Goal: Transaction & Acquisition: Purchase product/service

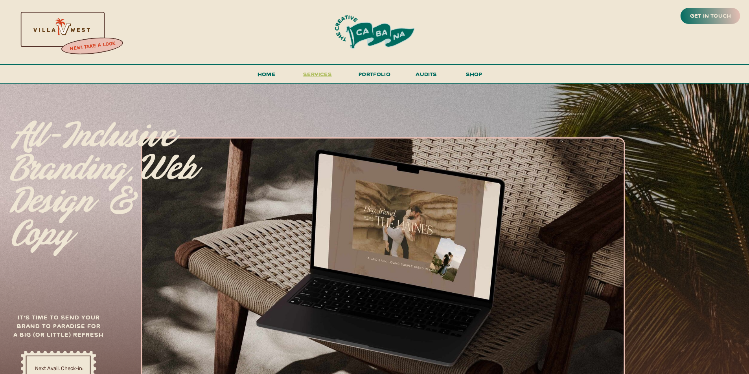
click at [317, 75] on span "services" at bounding box center [317, 73] width 29 height 7
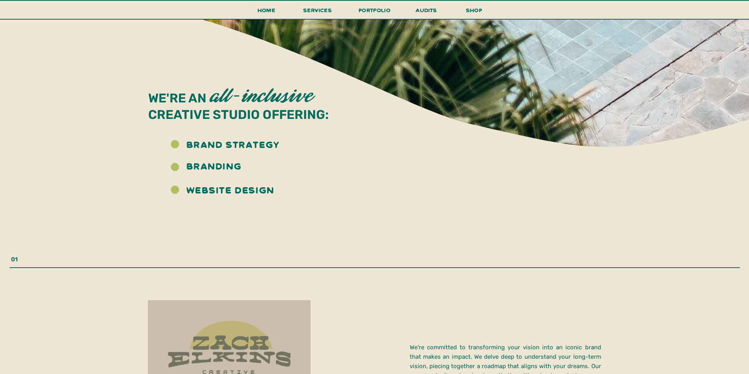
scroll to position [891, 0]
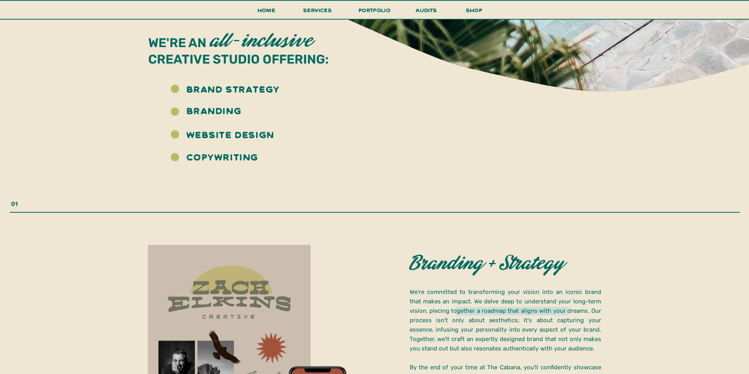
click at [239, 136] on h3 "website design" at bounding box center [236, 133] width 101 height 20
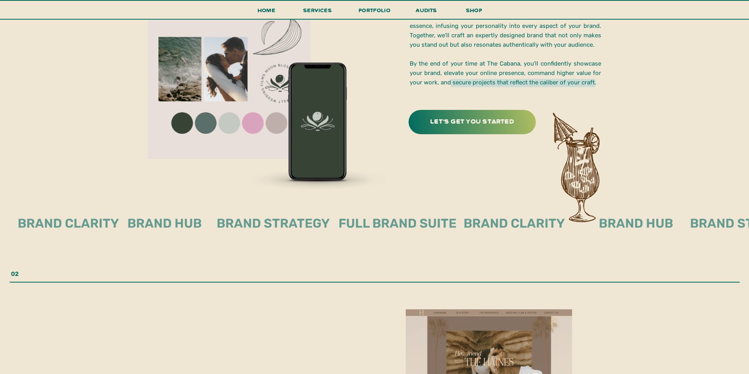
scroll to position [1205, 0]
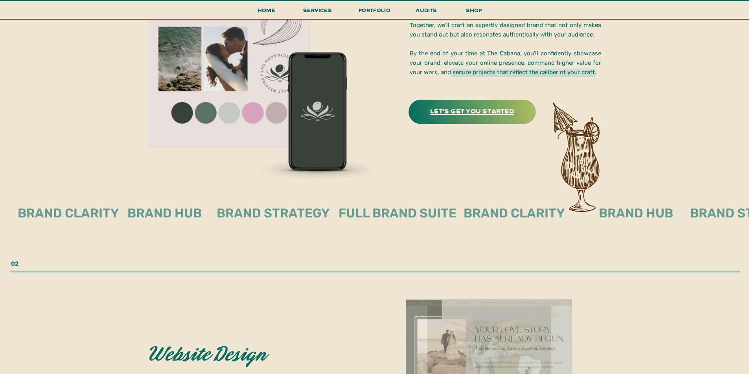
click at [483, 108] on h3 "let's get you started" at bounding box center [471, 110] width 109 height 10
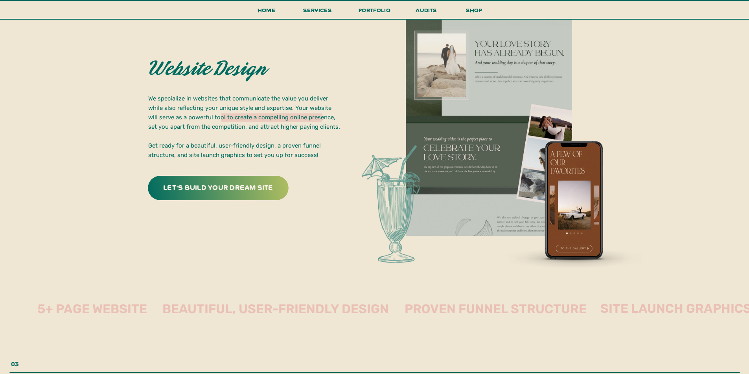
scroll to position [1467, 0]
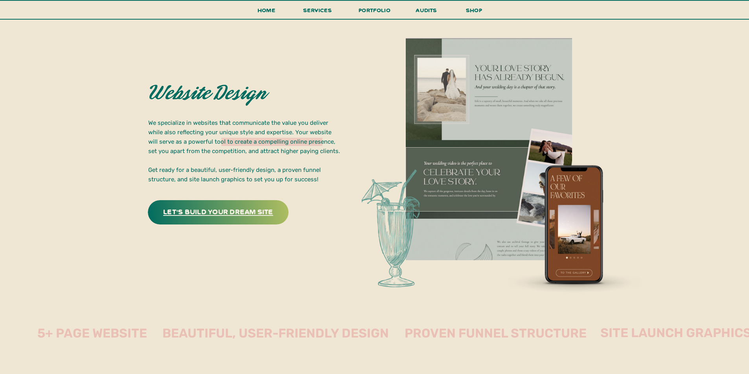
click at [264, 211] on h3 "let's build your dream site" at bounding box center [218, 212] width 123 height 12
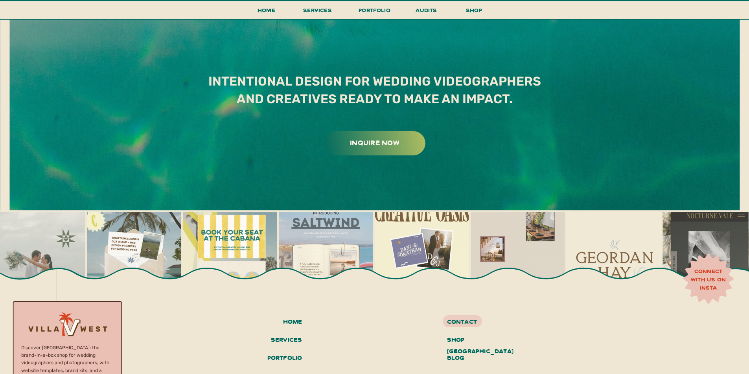
scroll to position [4542, 0]
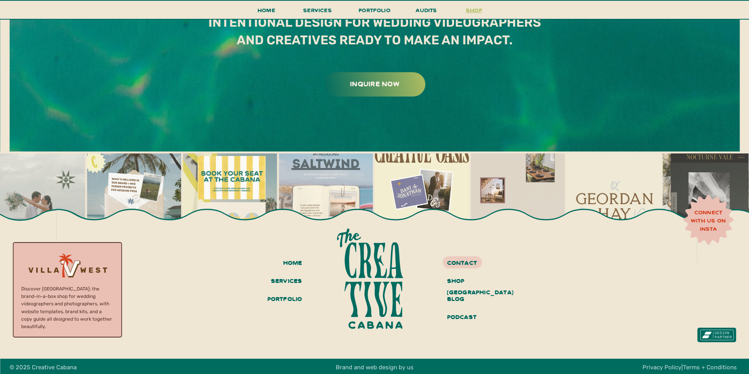
click at [474, 9] on h3 "shop" at bounding box center [474, 12] width 38 height 14
click at [482, 8] on h3 "shop" at bounding box center [474, 12] width 38 height 14
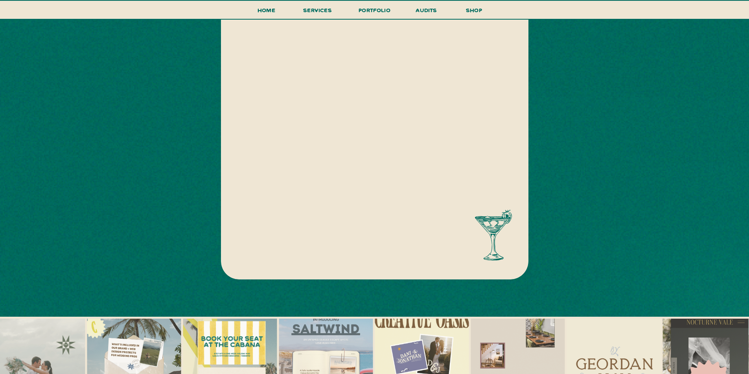
scroll to position [452, 0]
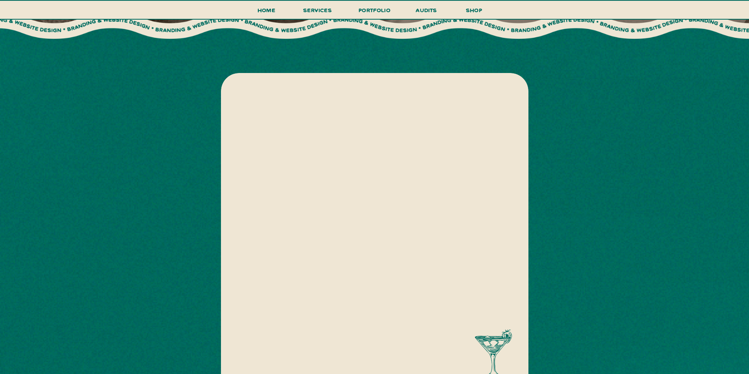
scroll to position [209, 0]
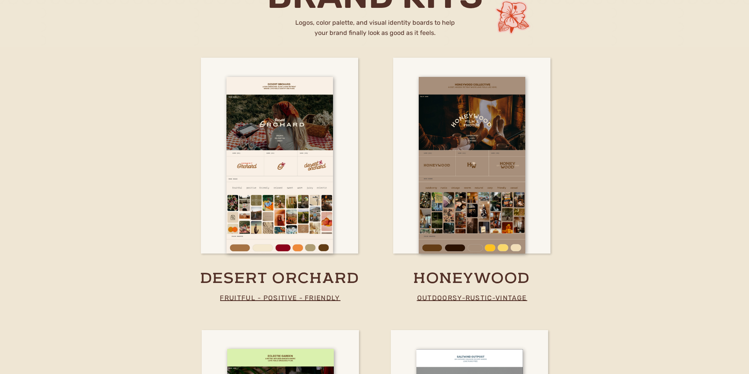
scroll to position [1415, 0]
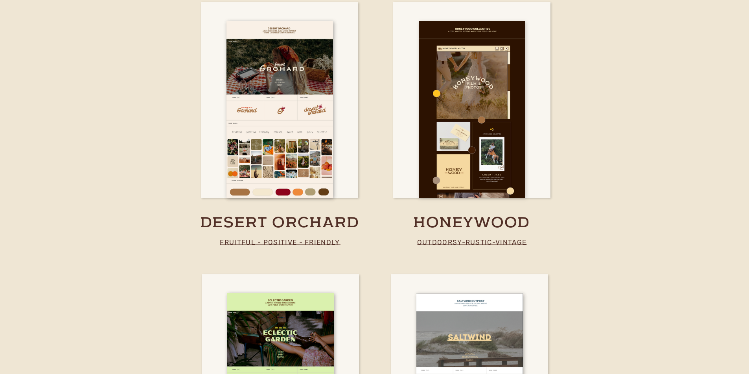
click at [457, 128] on div at bounding box center [471, 109] width 106 height 177
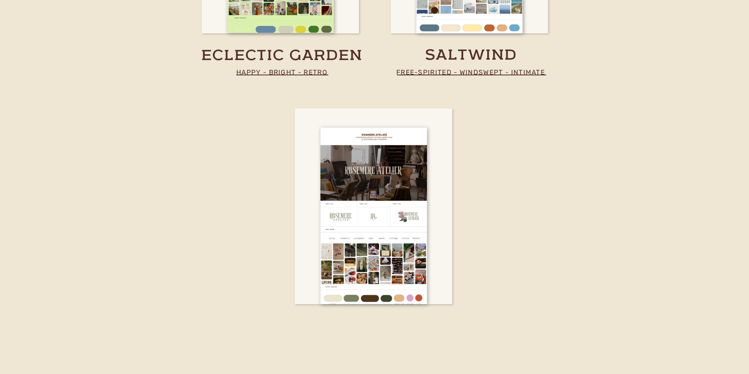
scroll to position [1991, 0]
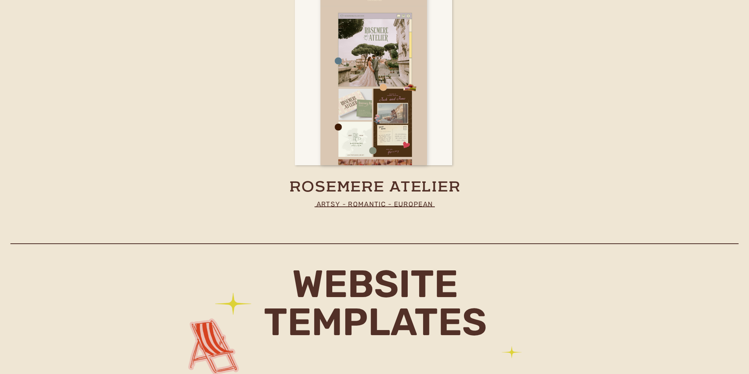
click at [367, 79] on div at bounding box center [373, 77] width 106 height 177
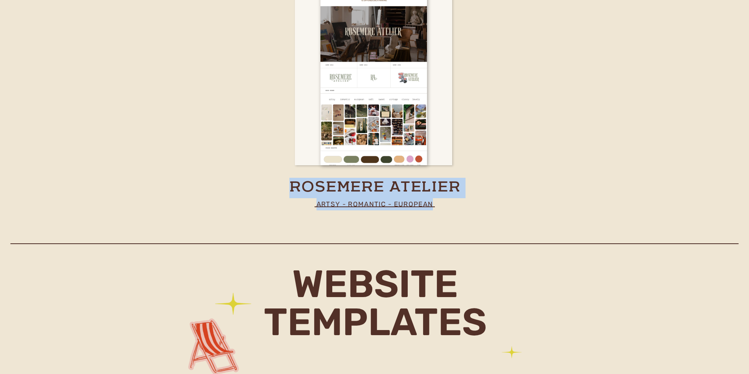
drag, startPoint x: 481, startPoint y: 217, endPoint x: 439, endPoint y: 202, distance: 44.9
click at [452, 204] on p "artsy - romantic - european" at bounding box center [374, 203] width 157 height 11
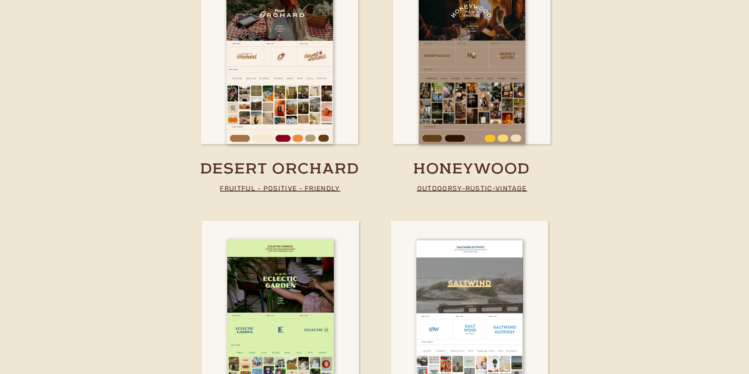
scroll to position [1467, 0]
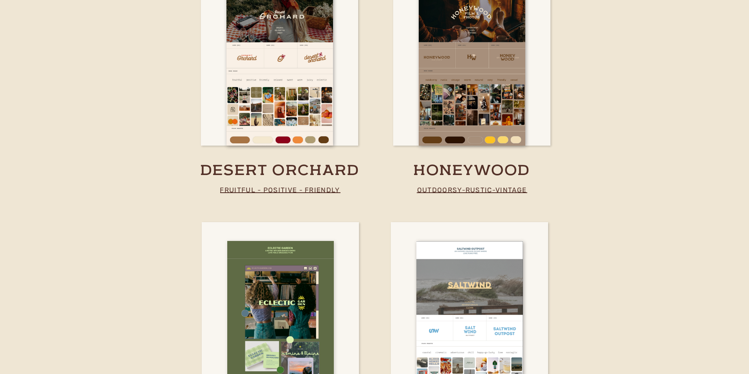
click at [319, 306] on div at bounding box center [280, 329] width 106 height 177
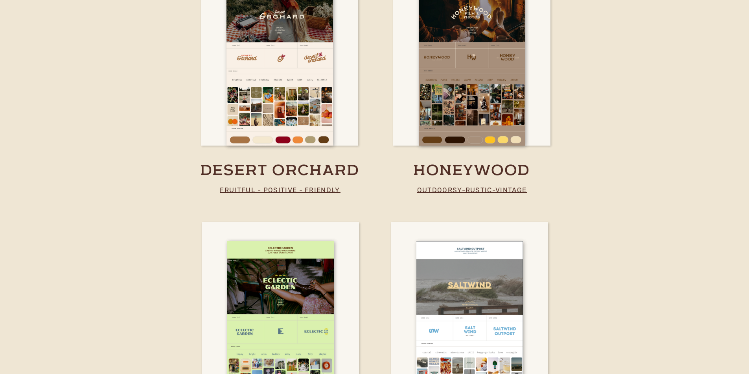
drag, startPoint x: 385, startPoint y: 200, endPoint x: 359, endPoint y: 123, distance: 81.3
click at [382, 144] on div at bounding box center [285, 96] width 214 height 125
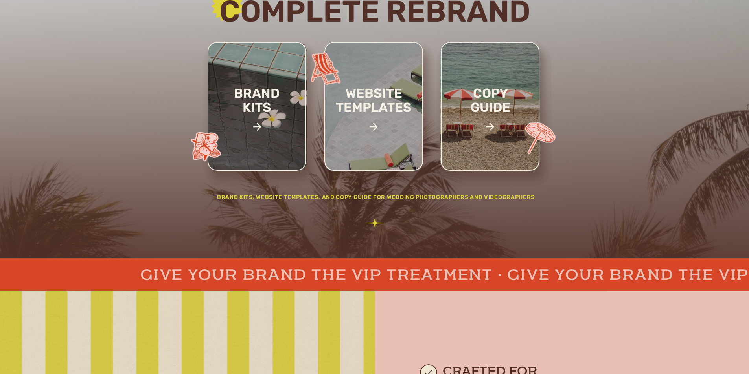
scroll to position [0, 0]
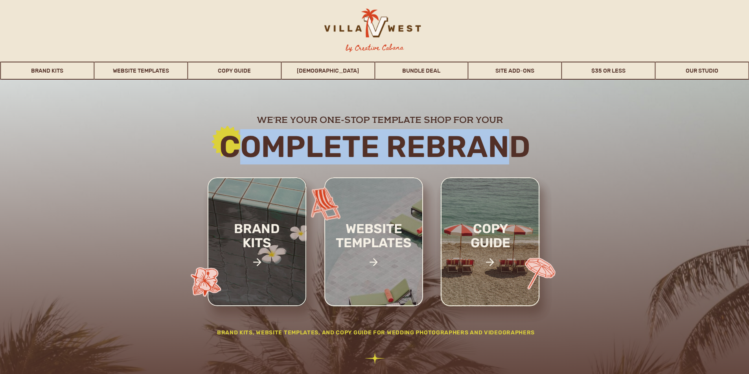
drag, startPoint x: 232, startPoint y: 142, endPoint x: 517, endPoint y: 159, distance: 285.4
click at [516, 159] on h2 "Complete rebrand" at bounding box center [374, 147] width 425 height 32
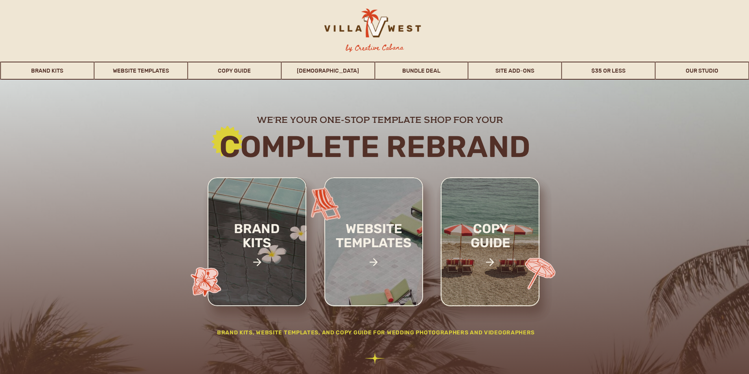
click at [522, 149] on h2 "Complete rebrand" at bounding box center [374, 147] width 425 height 32
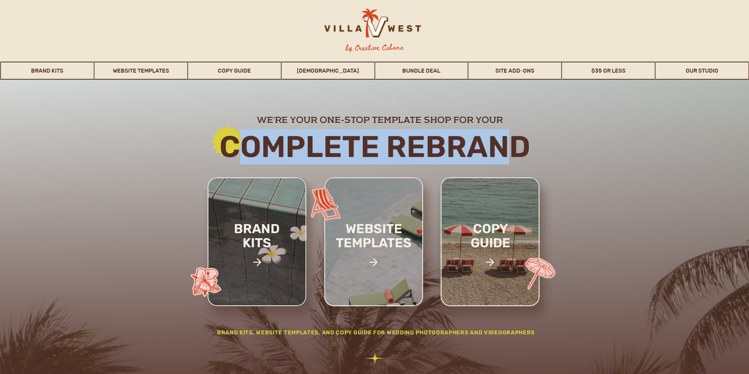
drag, startPoint x: 508, startPoint y: 149, endPoint x: 246, endPoint y: 147, distance: 262.1
click at [246, 147] on h2 "Complete rebrand" at bounding box center [374, 147] width 425 height 32
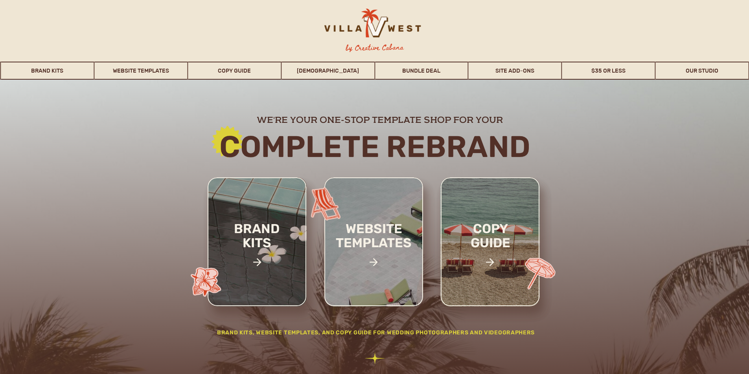
click at [229, 141] on h2 "Complete rebrand" at bounding box center [374, 147] width 425 height 32
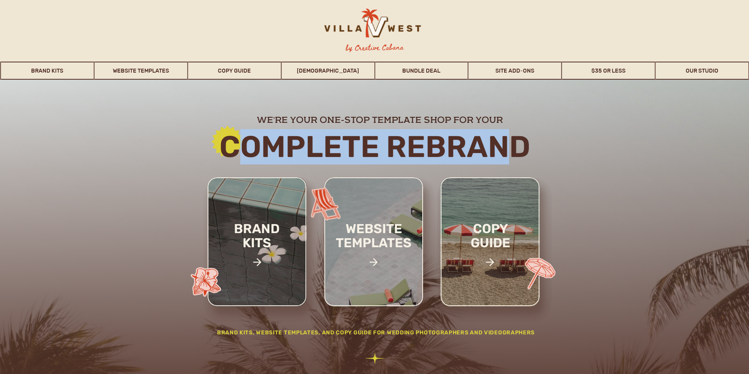
drag, startPoint x: 258, startPoint y: 145, endPoint x: 512, endPoint y: 149, distance: 253.9
click at [512, 149] on h2 "Complete rebrand" at bounding box center [374, 147] width 425 height 32
click at [485, 144] on h2 "Complete rebrand" at bounding box center [374, 147] width 425 height 32
drag, startPoint x: 508, startPoint y: 143, endPoint x: 243, endPoint y: 147, distance: 264.9
click at [243, 147] on h2 "Complete rebrand" at bounding box center [374, 147] width 425 height 32
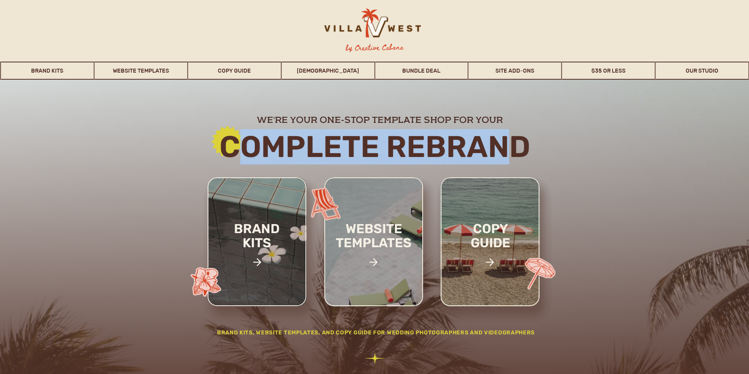
click at [256, 144] on h2 "Complete rebrand" at bounding box center [374, 147] width 425 height 32
drag, startPoint x: 238, startPoint y: 146, endPoint x: 511, endPoint y: 154, distance: 273.6
click at [511, 154] on h2 "Complete rebrand" at bounding box center [374, 147] width 425 height 32
click at [355, 134] on h2 "Complete rebrand" at bounding box center [374, 147] width 425 height 32
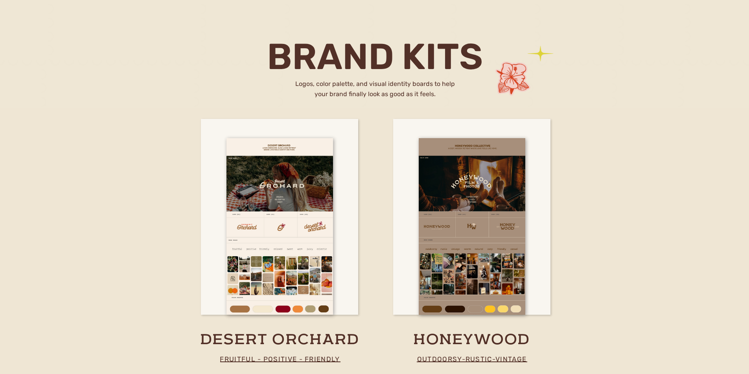
scroll to position [1415, 0]
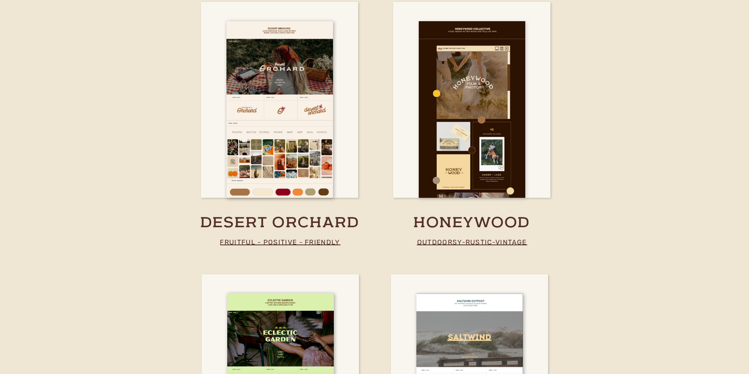
click at [450, 136] on div at bounding box center [471, 109] width 106 height 177
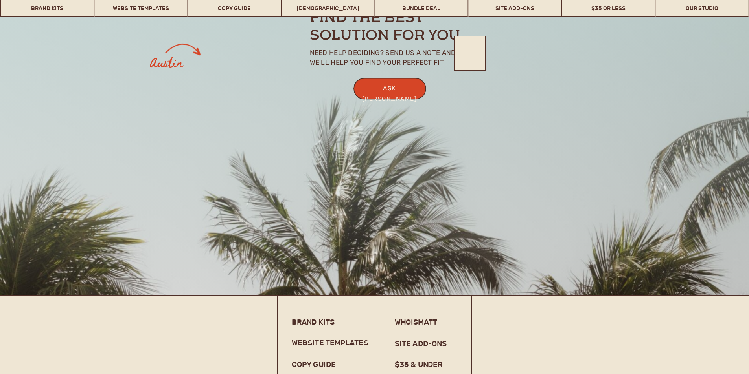
scroll to position [6225, 0]
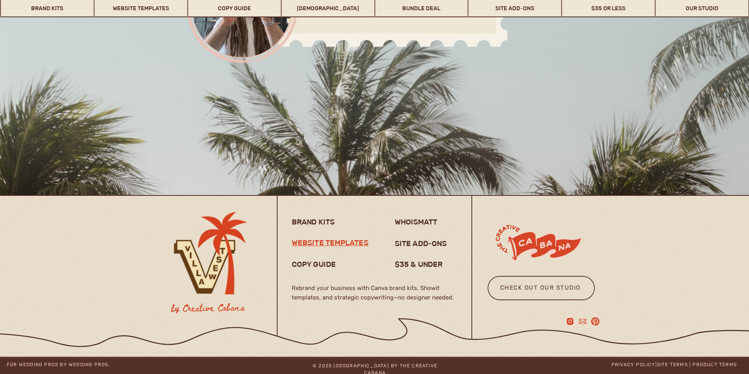
click at [352, 246] on h3 "website templates" at bounding box center [333, 244] width 83 height 11
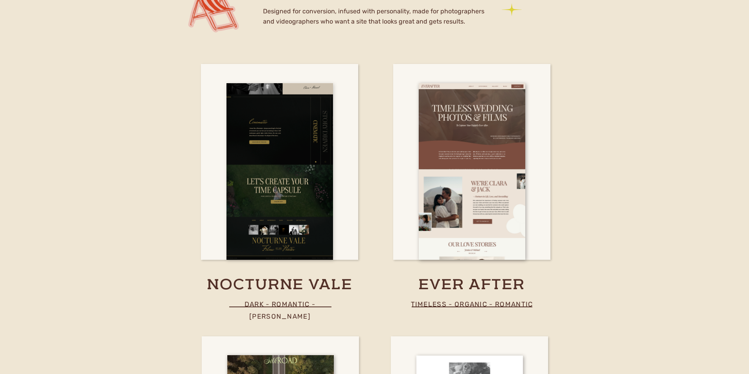
scroll to position [2336, 0]
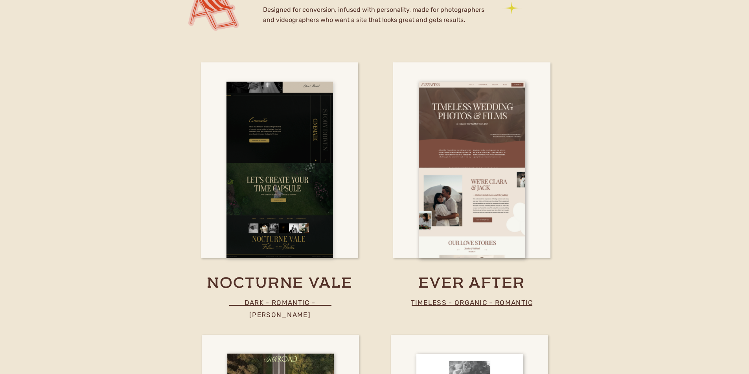
click at [305, 209] on div at bounding box center [279, 170] width 106 height 177
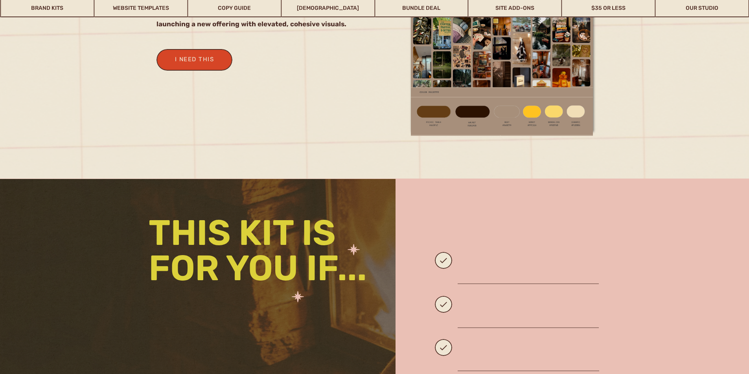
scroll to position [1048, 0]
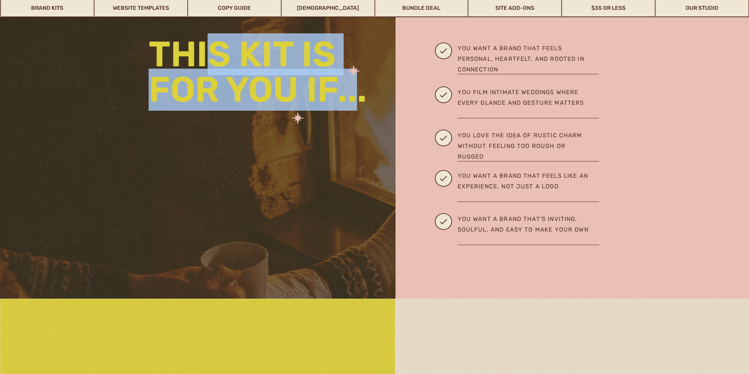
drag, startPoint x: 288, startPoint y: 81, endPoint x: 208, endPoint y: 55, distance: 84.0
click at [210, 54] on p "This kit is for you if..." at bounding box center [263, 73] width 228 height 73
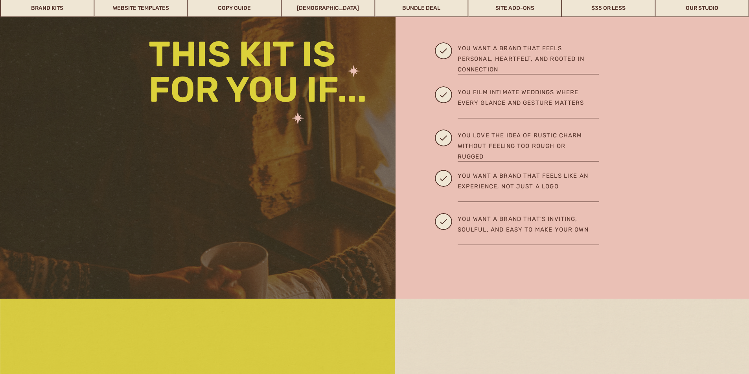
click at [180, 57] on p "This kit is for you if..." at bounding box center [263, 73] width 228 height 73
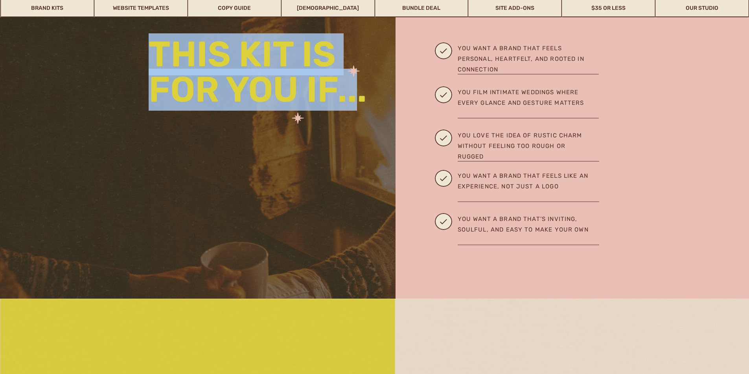
drag, startPoint x: 193, startPoint y: 57, endPoint x: 354, endPoint y: 91, distance: 164.5
click at [354, 91] on p "This kit is for you if..." at bounding box center [263, 73] width 228 height 73
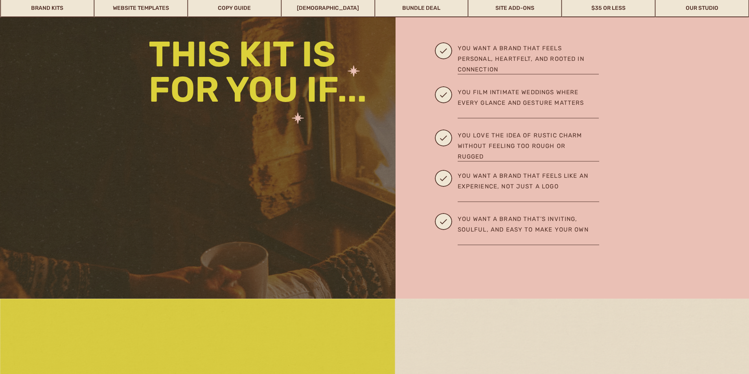
click at [363, 95] on p "This kit is for you if..." at bounding box center [263, 73] width 228 height 73
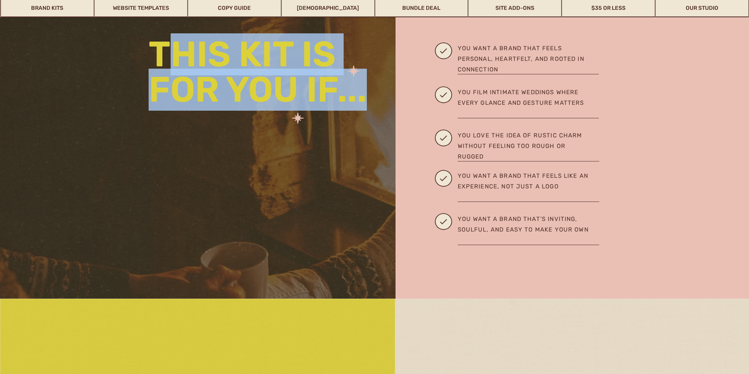
drag, startPoint x: 278, startPoint y: 82, endPoint x: 178, endPoint y: 57, distance: 103.4
click at [177, 56] on p "This kit is for you if..." at bounding box center [263, 73] width 228 height 73
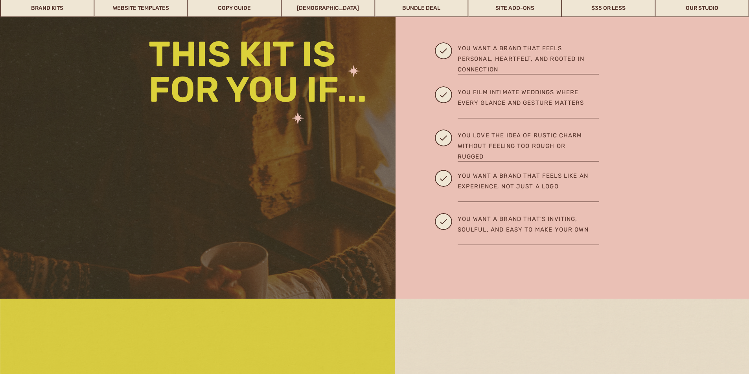
drag, startPoint x: 306, startPoint y: 119, endPoint x: 301, endPoint y: 119, distance: 5.1
drag, startPoint x: 296, startPoint y: 120, endPoint x: 287, endPoint y: 119, distance: 9.1
click at [431, 139] on div at bounding box center [572, 150] width 354 height 363
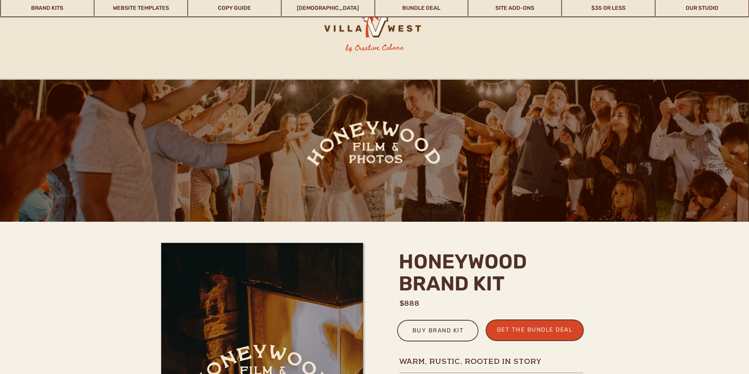
scroll to position [367, 0]
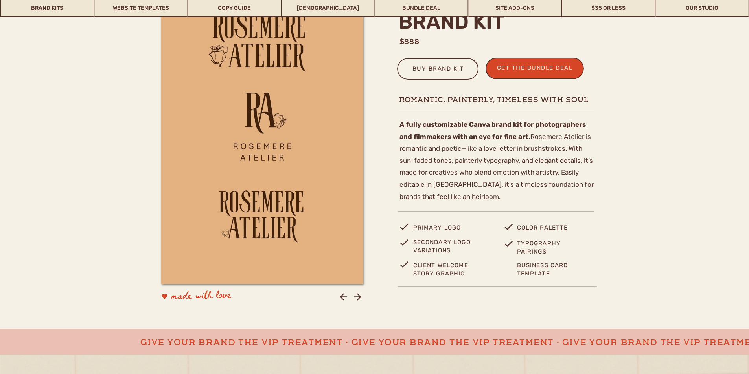
scroll to position [209, 0]
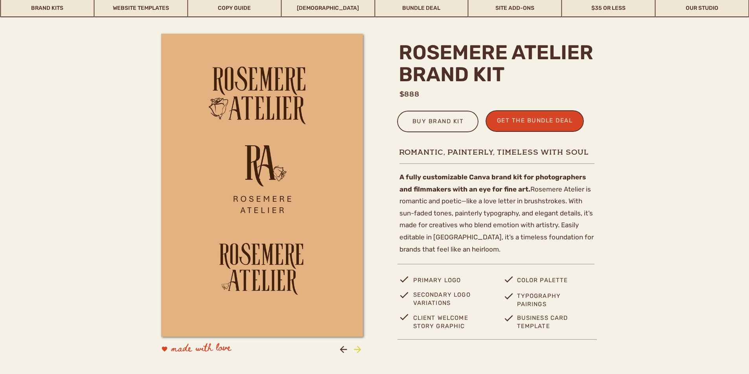
click at [361, 351] on icon at bounding box center [357, 350] width 11 height 11
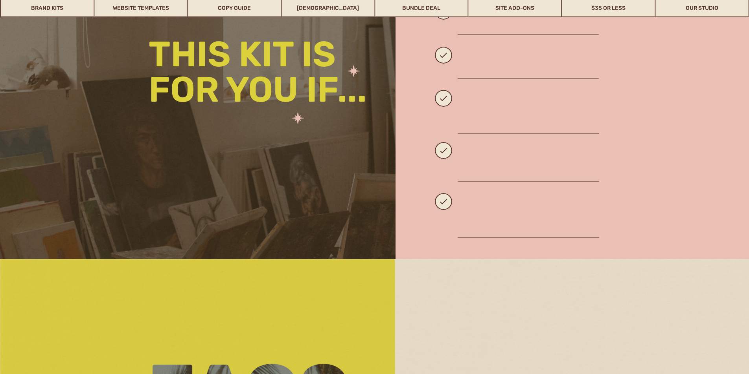
scroll to position [1152, 0]
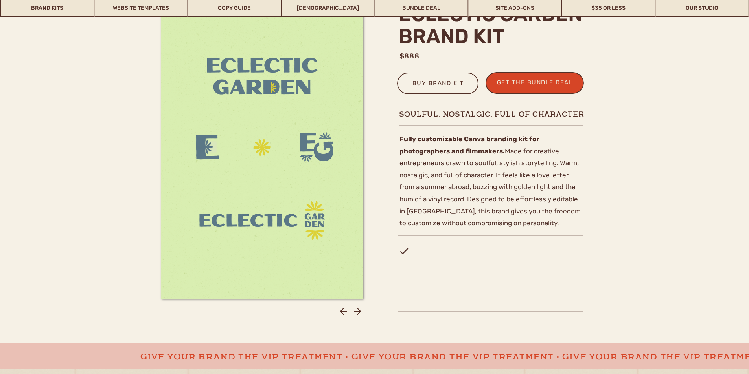
scroll to position [262, 0]
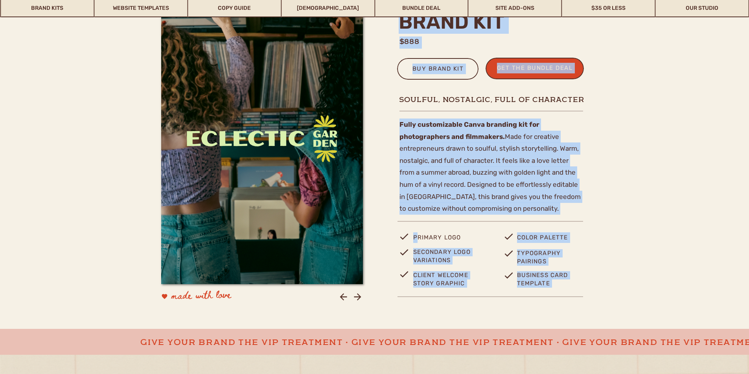
drag, startPoint x: 415, startPoint y: 235, endPoint x: 442, endPoint y: 270, distance: 43.9
click at [447, 277] on p "Client Welcome story Graphic" at bounding box center [447, 280] width 69 height 16
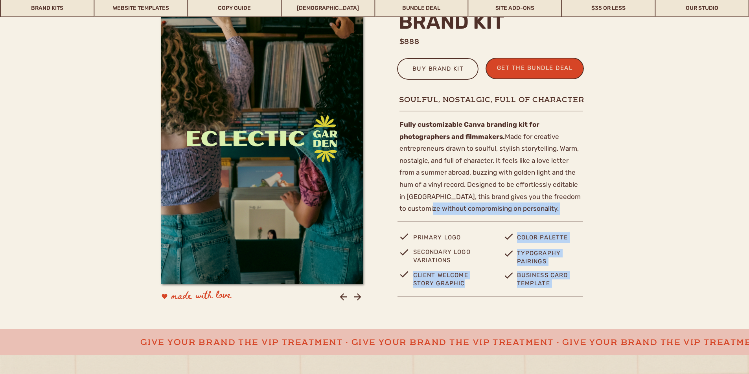
drag, startPoint x: 459, startPoint y: 273, endPoint x: 429, endPoint y: 202, distance: 77.7
click at [426, 206] on div "eclectic garden brand kit $888 get the bundle deal buy brand kit Fully customiz…" at bounding box center [375, 144] width 472 height 369
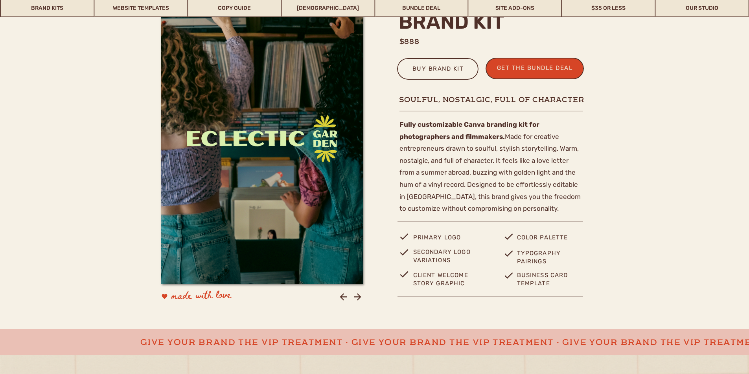
click at [444, 171] on p "Fully customizable Canva branding kit for photographers and filmmakers. Made fo…" at bounding box center [491, 163] width 184 height 89
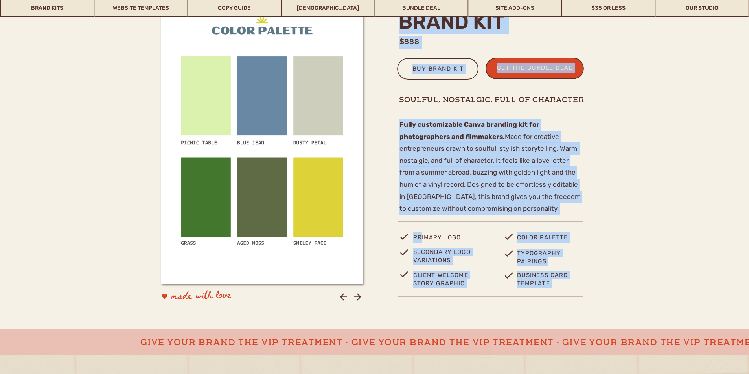
drag, startPoint x: 419, startPoint y: 235, endPoint x: 460, endPoint y: 268, distance: 51.7
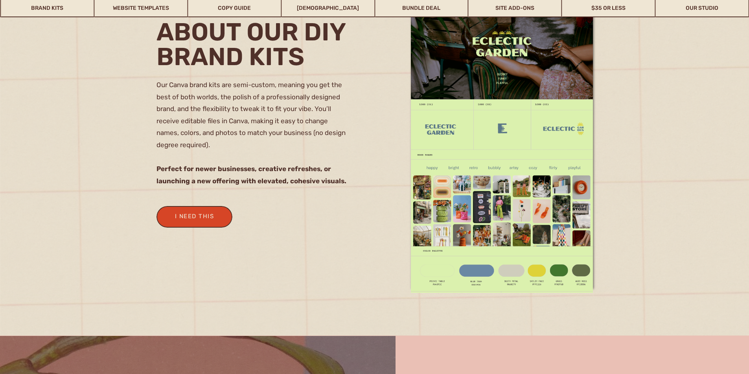
scroll to position [838, 0]
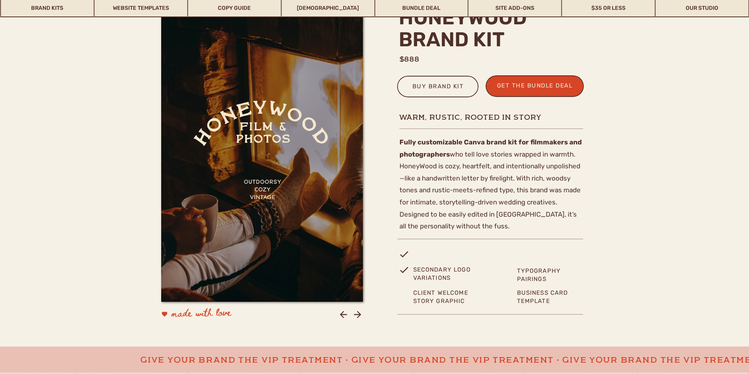
scroll to position [262, 0]
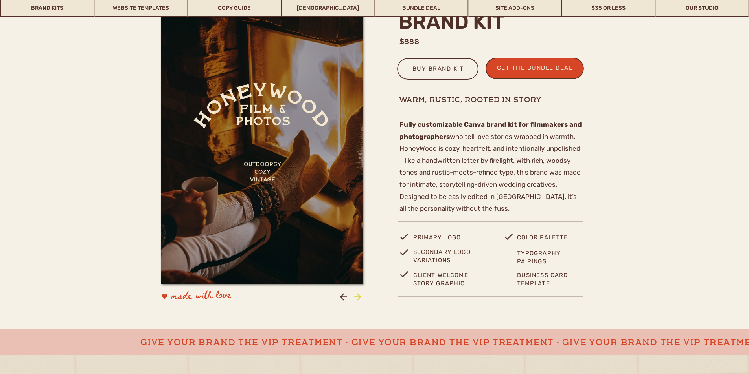
click at [356, 296] on icon at bounding box center [357, 297] width 11 height 11
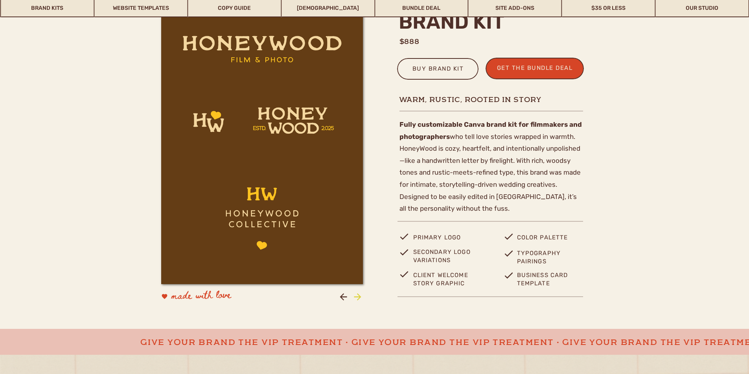
click at [356, 296] on icon at bounding box center [357, 297] width 11 height 11
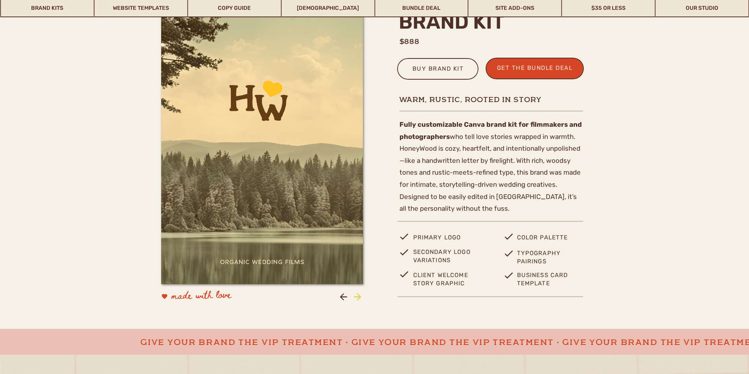
click at [356, 296] on icon at bounding box center [357, 297] width 11 height 11
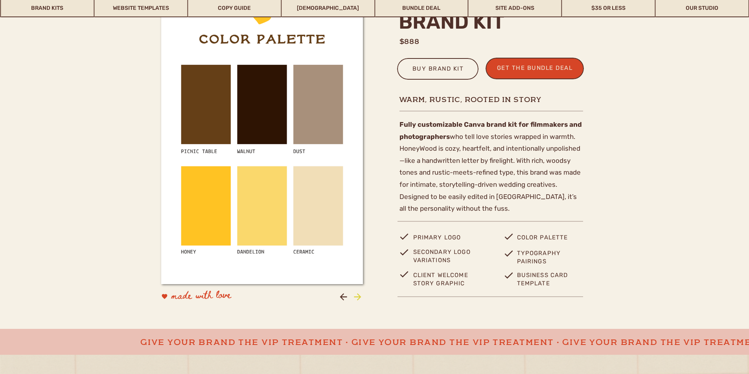
click at [356, 296] on icon at bounding box center [357, 297] width 11 height 11
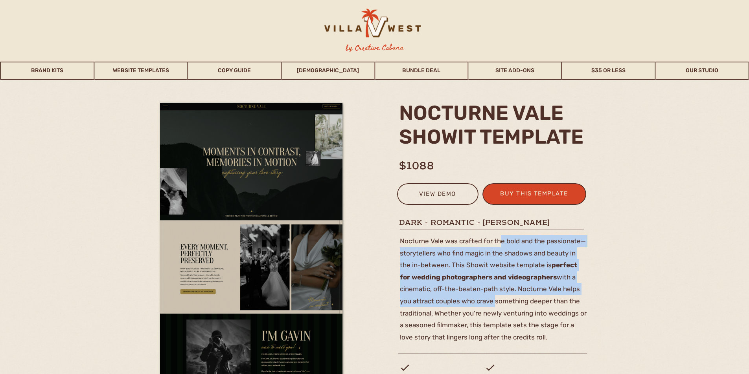
drag, startPoint x: 501, startPoint y: 246, endPoint x: 491, endPoint y: 310, distance: 64.9
click at [493, 299] on p "Nocturne Vale was crafted for the bold and the passionate— storytellers who fin…" at bounding box center [493, 287] width 187 height 105
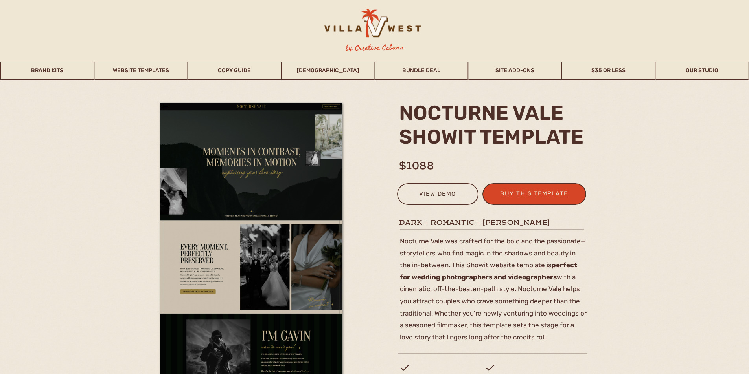
click at [490, 315] on p "Nocturne Vale was crafted for the bold and the passionate— storytellers who fin…" at bounding box center [493, 287] width 187 height 105
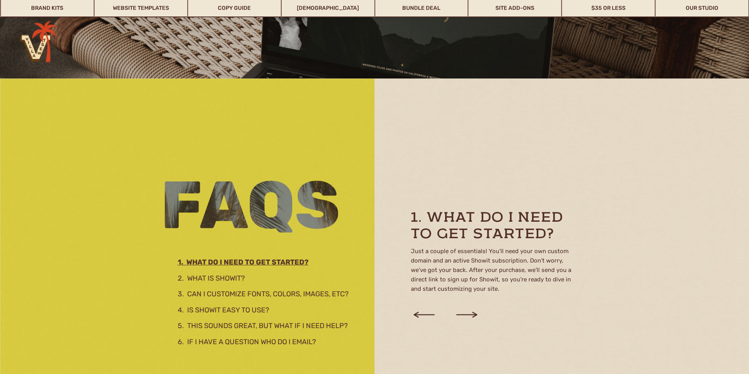
scroll to position [1362, 0]
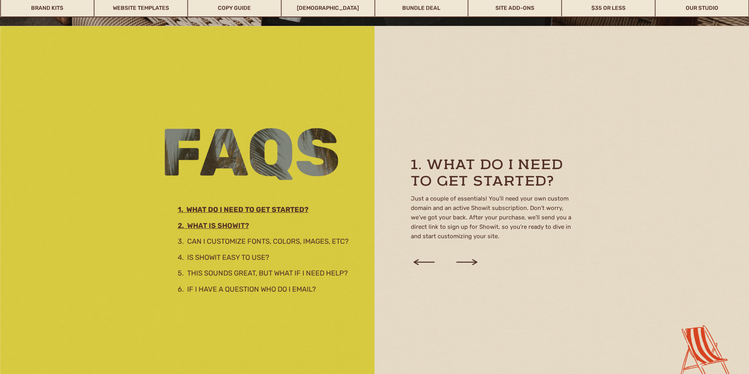
click at [237, 228] on h3 "2. What is showit?" at bounding box center [263, 224] width 170 height 9
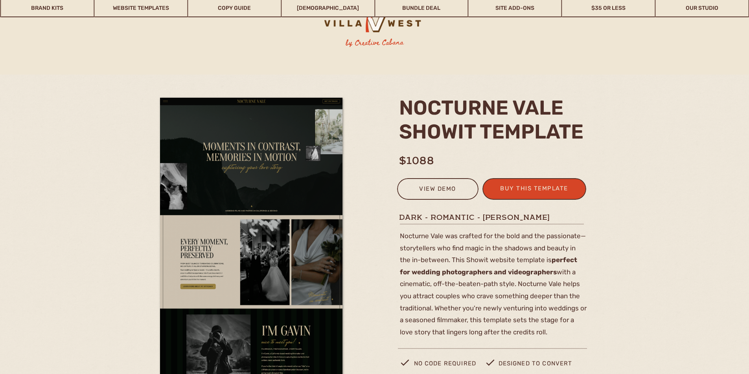
scroll to position [0, 0]
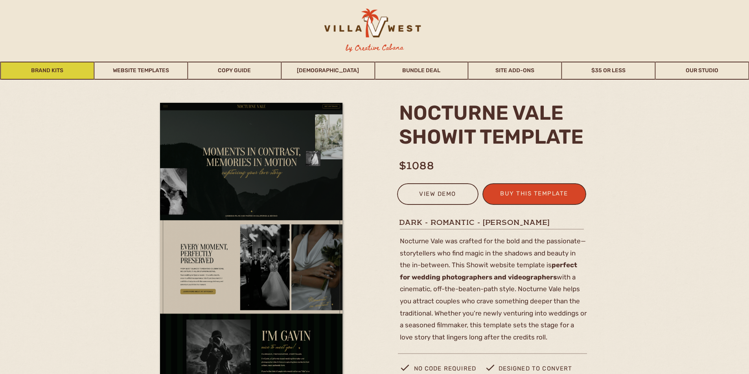
click at [55, 72] on link "Brand Kits" at bounding box center [47, 71] width 93 height 18
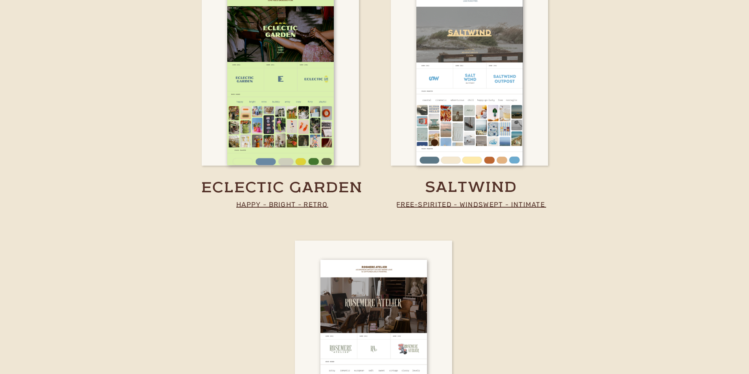
scroll to position [1356, 0]
